Goal: Information Seeking & Learning: Learn about a topic

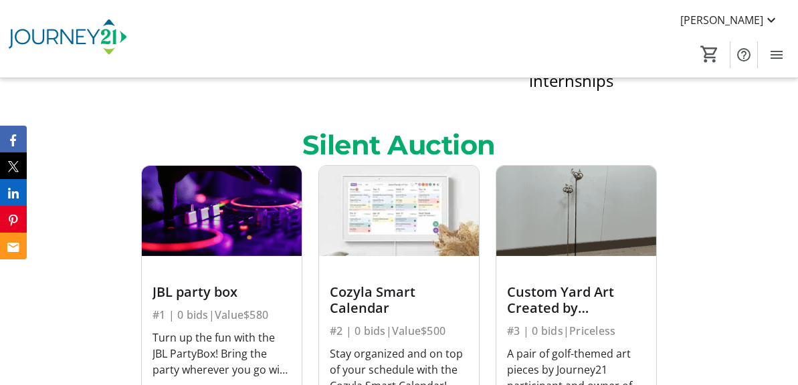
scroll to position [1271, 0]
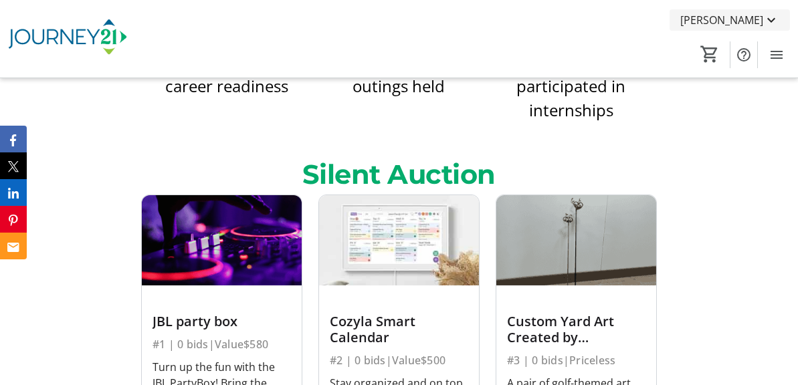
click at [748, 16] on span "[PERSON_NAME]" at bounding box center [721, 20] width 83 height 16
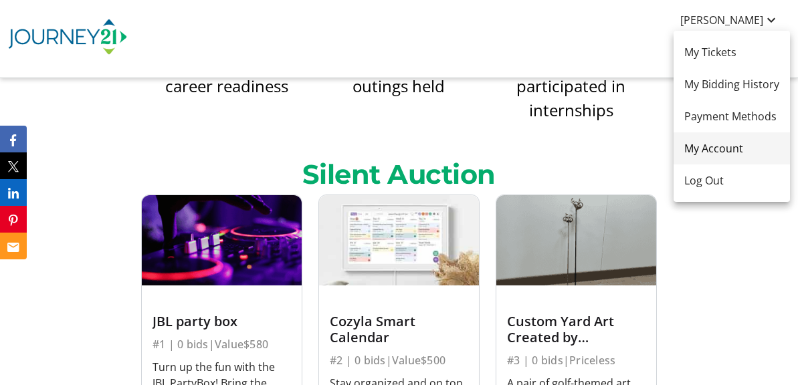
click at [719, 145] on span "My Account" at bounding box center [731, 148] width 95 height 16
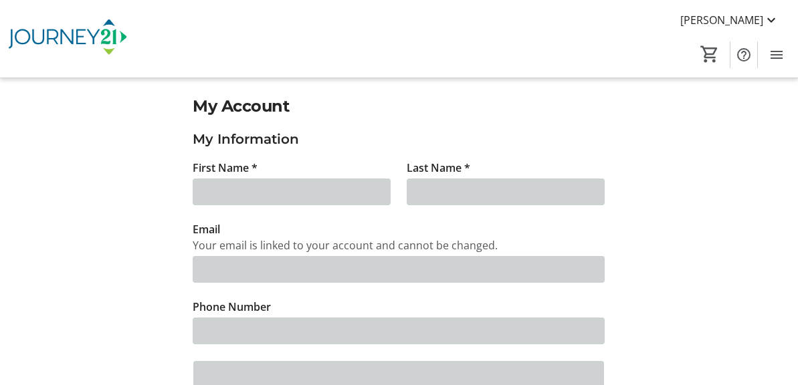
type input "Tim"
type input "Scherer"
type input "twscherer@outlook.com"
type input "(414) 322-4707"
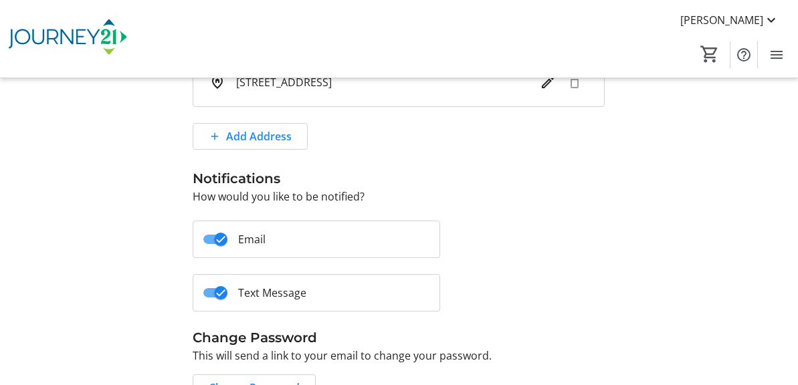
scroll to position [335, 0]
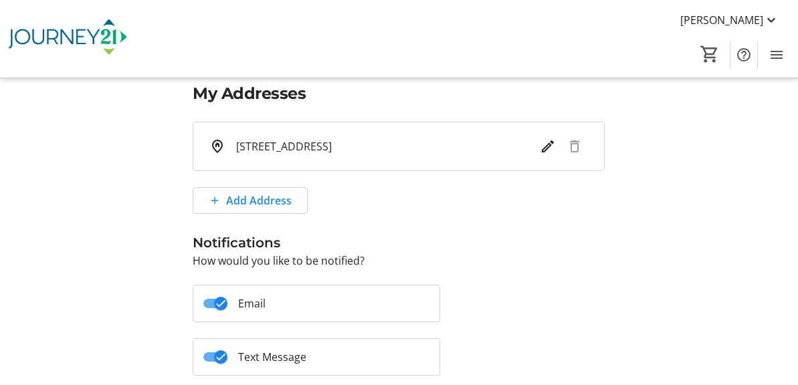
click at [0, 0] on span "Donations" at bounding box center [0, 0] width 0 height 0
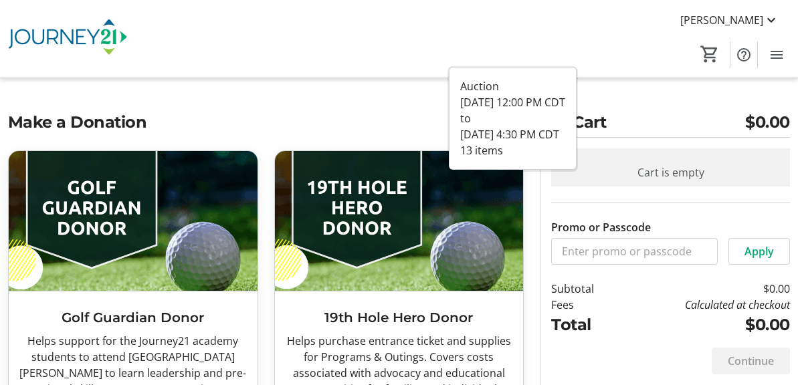
click at [0, 0] on span "Silent Auction" at bounding box center [0, 0] width 0 height 0
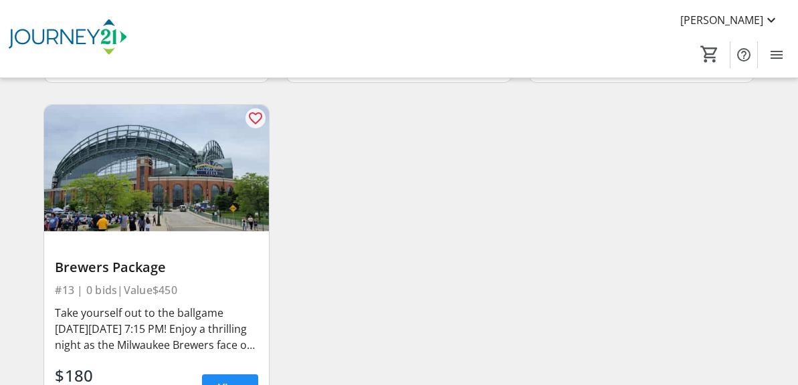
scroll to position [1530, 0]
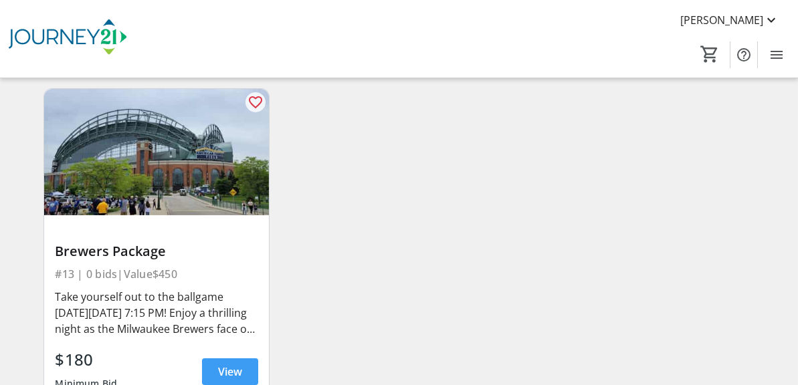
click at [242, 364] on span "View" at bounding box center [230, 372] width 24 height 16
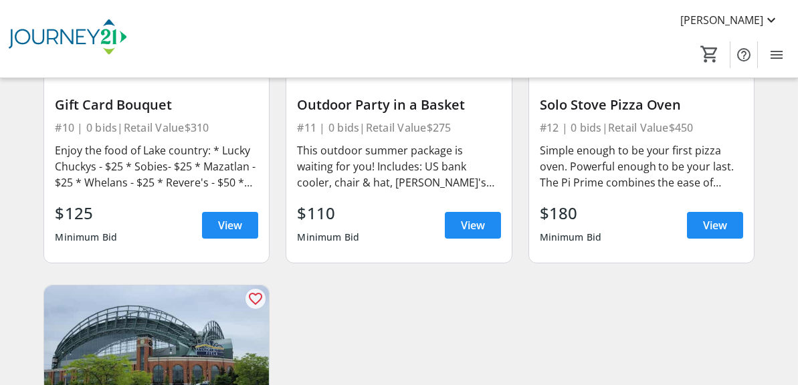
scroll to position [1262, 0]
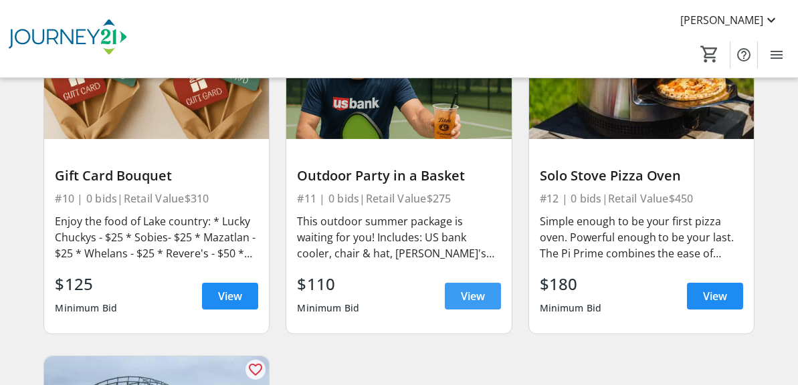
click at [461, 288] on span "View" at bounding box center [473, 296] width 24 height 16
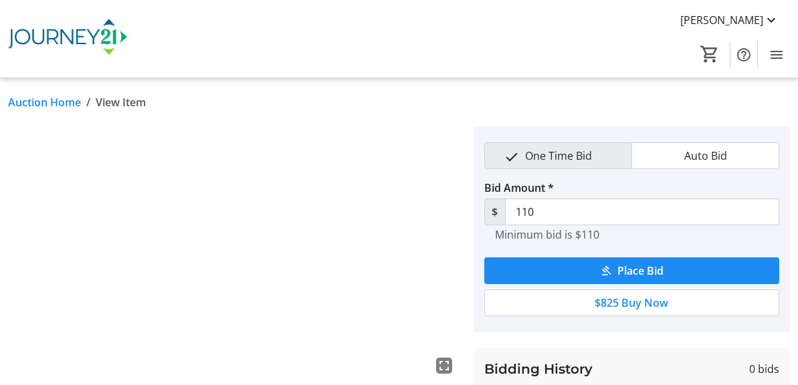
click at [81, 100] on link "Auction Home" at bounding box center [44, 102] width 73 height 16
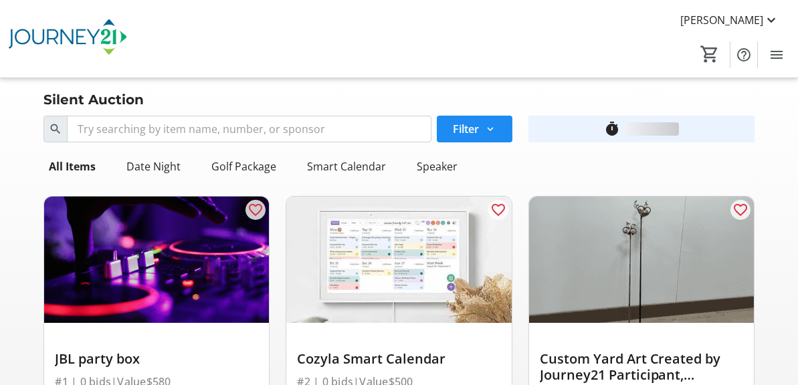
scroll to position [1262, 0]
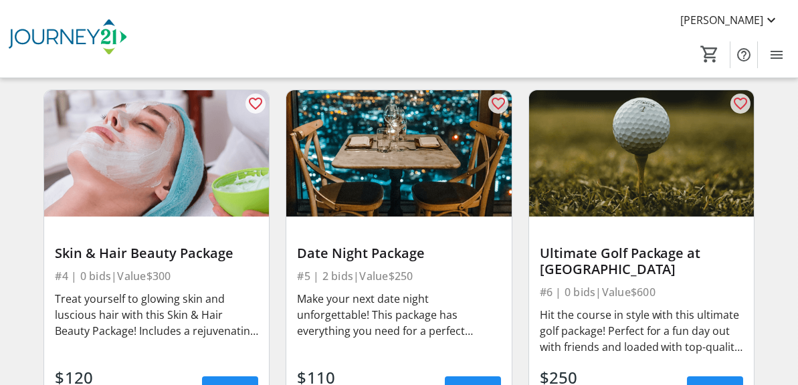
scroll to position [535, 0]
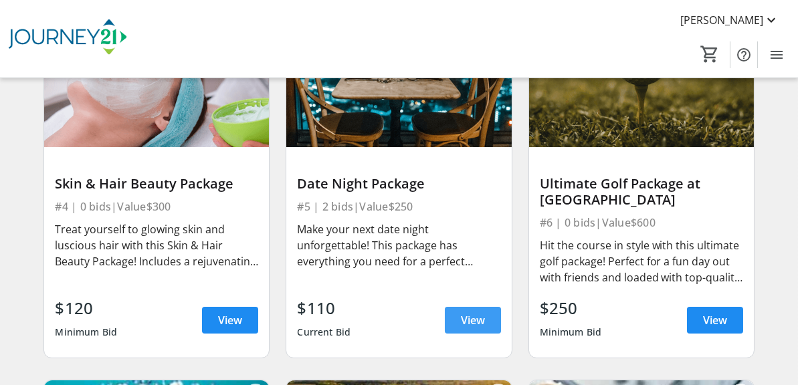
click at [461, 312] on span "View" at bounding box center [473, 320] width 24 height 16
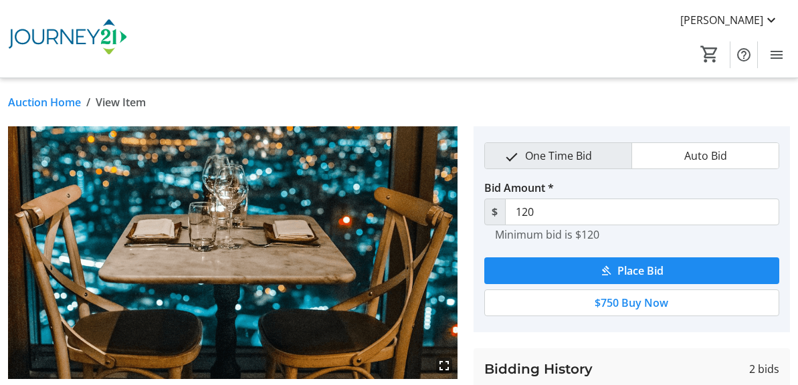
click at [81, 100] on link "Auction Home" at bounding box center [44, 102] width 73 height 16
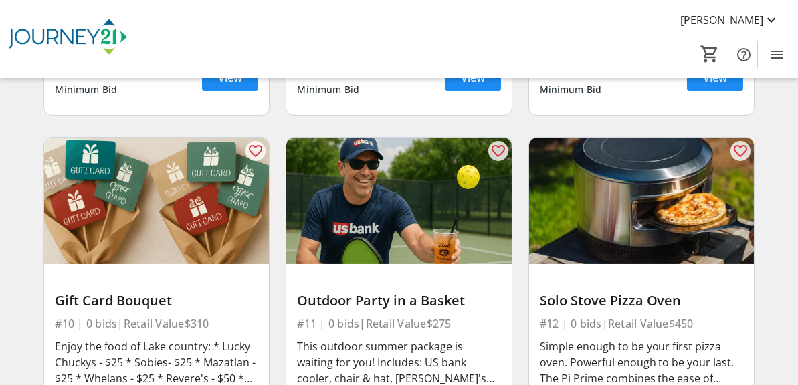
scroll to position [1204, 0]
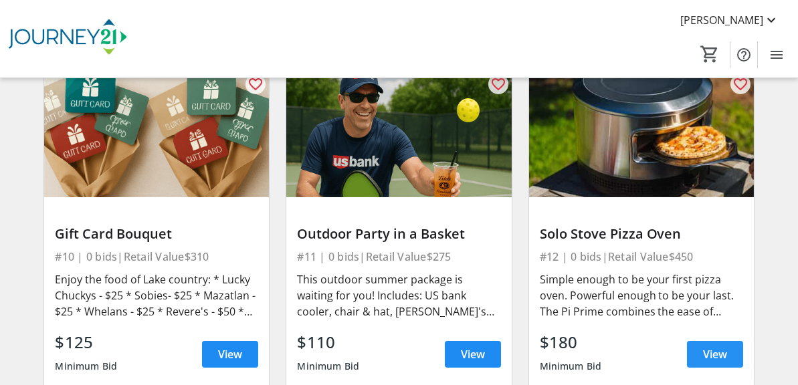
click at [703, 346] on span "View" at bounding box center [715, 354] width 24 height 16
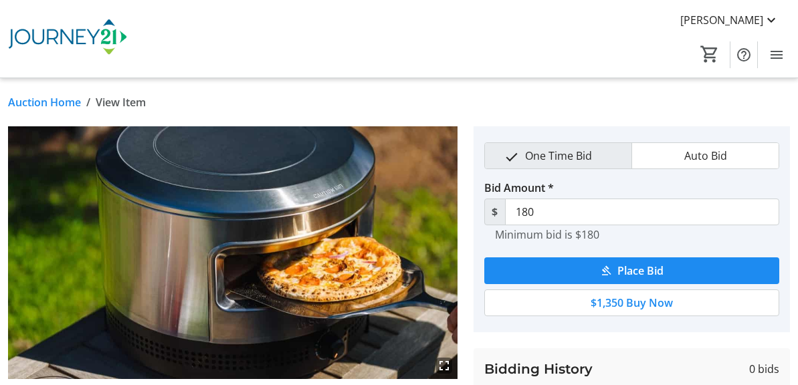
click at [81, 101] on link "Auction Home" at bounding box center [44, 102] width 73 height 16
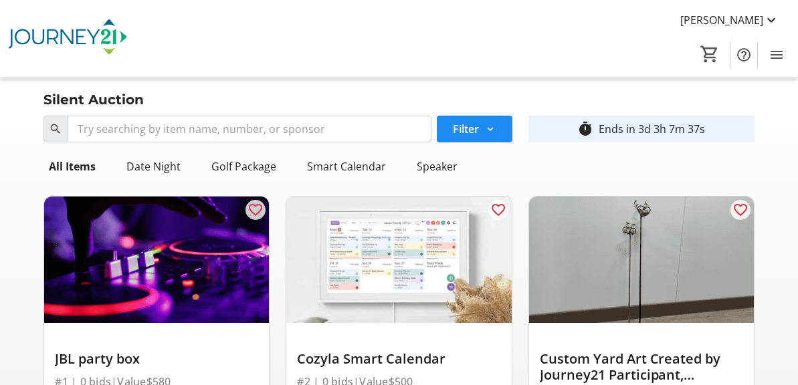
click at [0, 0] on span "Home" at bounding box center [0, 0] width 0 height 0
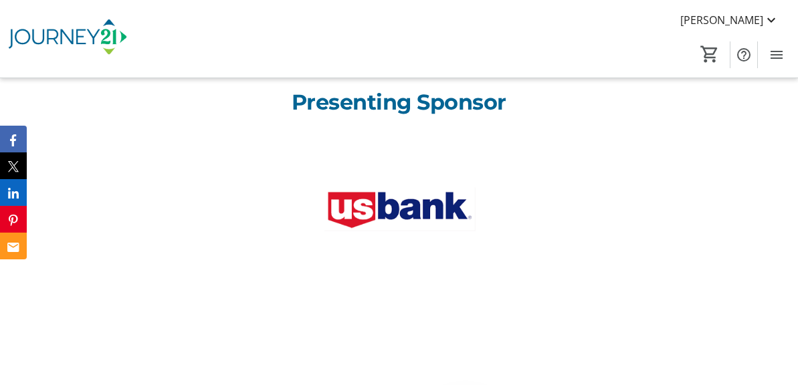
scroll to position [3277, 0]
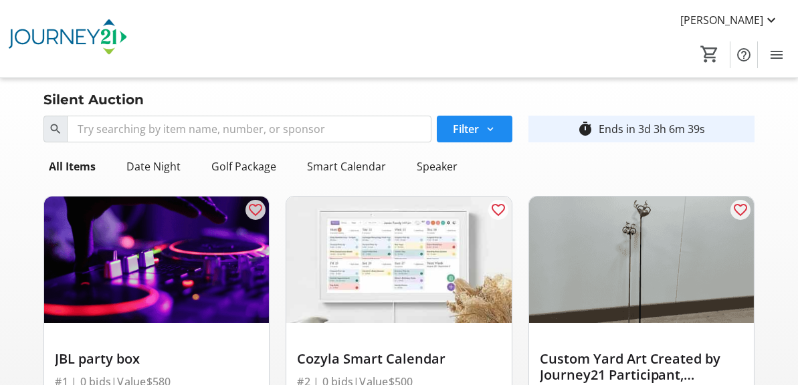
click at [0, 0] on span "Home" at bounding box center [0, 0] width 0 height 0
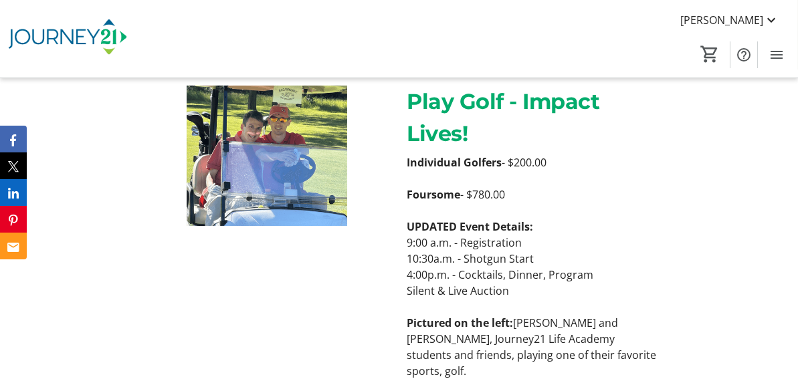
scroll to position [268, 0]
